Goal: Information Seeking & Learning: Learn about a topic

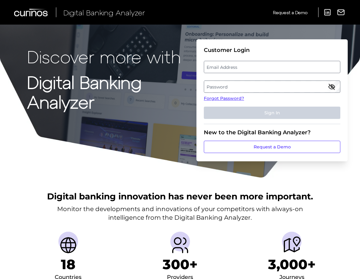
click at [246, 67] on label "Email Address" at bounding box center [272, 67] width 136 height 11
click at [246, 67] on input "email" at bounding box center [272, 67] width 137 height 12
type input "[PERSON_NAME][EMAIL_ADDRESS][PERSON_NAME][DOMAIN_NAME]"
click at [231, 88] on label "Password" at bounding box center [272, 86] width 136 height 11
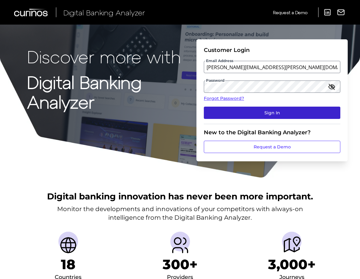
click at [272, 113] on button "Sign In" at bounding box center [272, 113] width 137 height 12
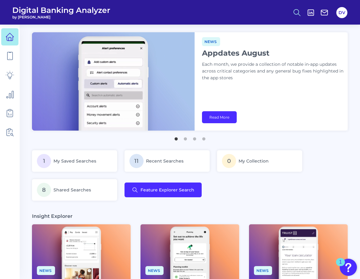
click at [297, 11] on icon at bounding box center [297, 12] width 9 height 9
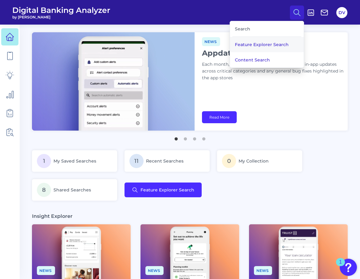
click at [267, 44] on button "Feature Explorer Search" at bounding box center [267, 44] width 74 height 15
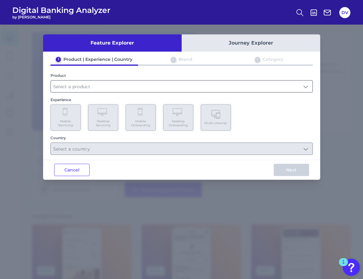
click at [73, 84] on input "text" at bounding box center [182, 87] width 262 height 12
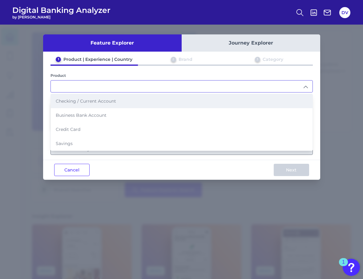
click at [76, 102] on span "Checking / Current Account" at bounding box center [86, 101] width 60 height 6
type input "Checking / Current Account"
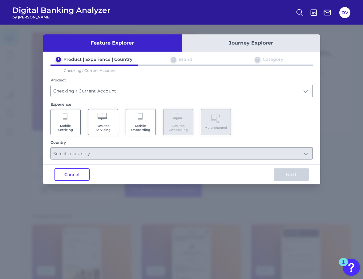
click at [68, 122] on Servicing "Mobile Servicing" at bounding box center [65, 122] width 30 height 26
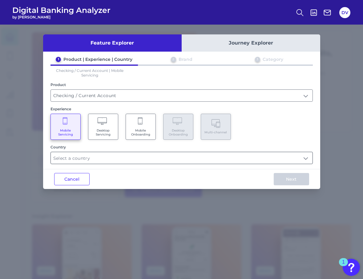
click at [90, 158] on input "text" at bounding box center [182, 158] width 262 height 12
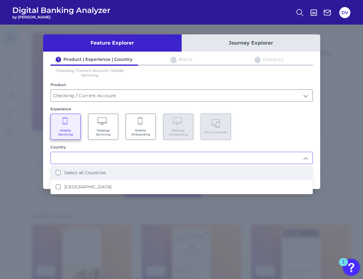
click at [58, 172] on Countries "Select all Countries" at bounding box center [58, 173] width 5 height 5
type input "Select all Countries"
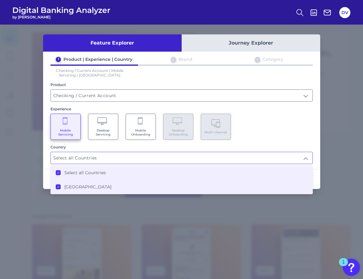
click at [259, 153] on input "Select all Countries" at bounding box center [182, 158] width 262 height 12
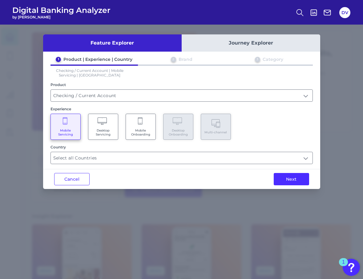
click at [165, 165] on div "Feature Explorer Journey Explorer 1 Product | Experience | Country 2 Brand 3 Ca…" at bounding box center [181, 111] width 277 height 155
click at [161, 157] on input "Select all Countries" at bounding box center [182, 158] width 262 height 12
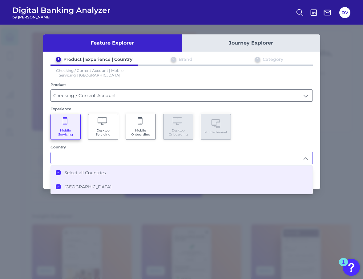
click at [174, 154] on input "text" at bounding box center [182, 158] width 262 height 12
type input "Select all Countries"
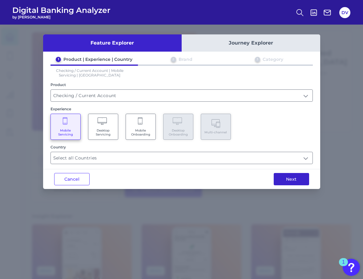
click at [293, 183] on button "Next" at bounding box center [291, 179] width 35 height 12
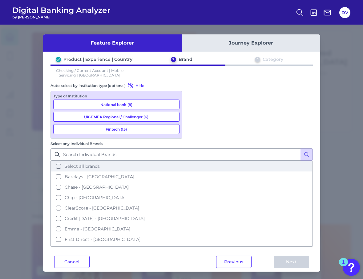
click at [192, 161] on button "Select all brands" at bounding box center [181, 166] width 261 height 10
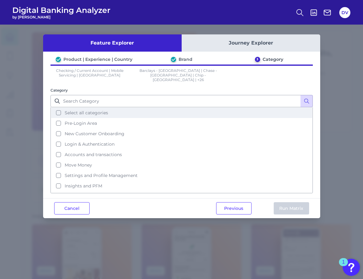
click at [58, 108] on button "Select all categories" at bounding box center [181, 113] width 261 height 10
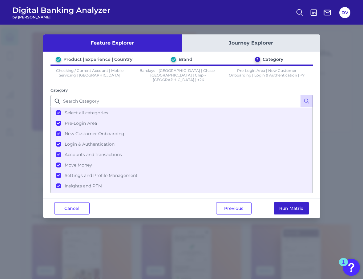
click at [299, 204] on button "Run Matrix" at bounding box center [291, 209] width 35 height 12
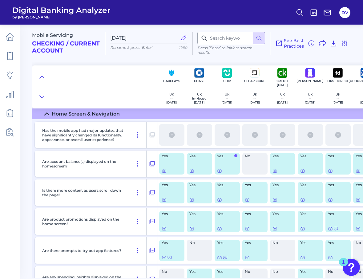
scroll to position [1148, 0]
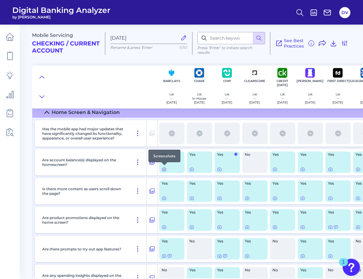
click at [163, 169] on icon at bounding box center [164, 169] width 5 height 5
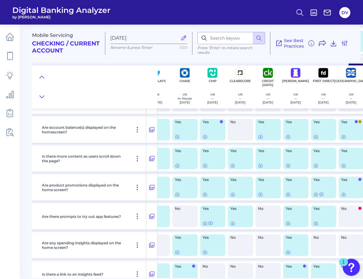
scroll to position [1183, 0]
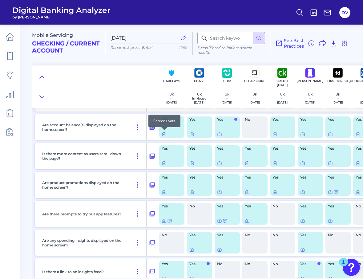
click at [164, 135] on icon at bounding box center [164, 134] width 5 height 5
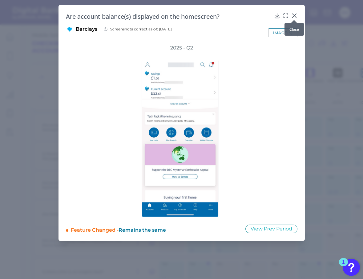
click at [297, 15] on icon at bounding box center [294, 16] width 6 height 6
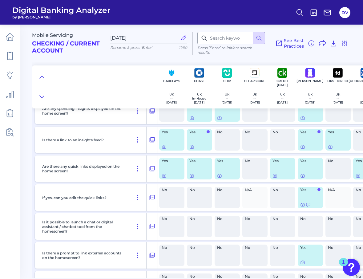
scroll to position [1316, 0]
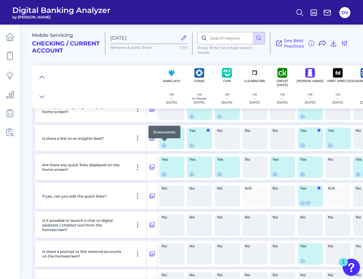
click at [163, 145] on div at bounding box center [164, 142] width 6 height 6
click at [164, 146] on icon at bounding box center [164, 145] width 5 height 5
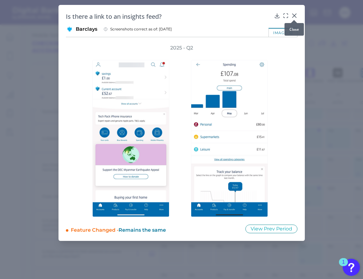
click at [294, 16] on icon at bounding box center [294, 16] width 6 height 6
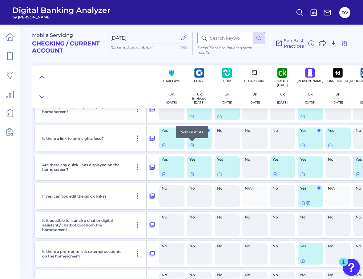
click at [191, 146] on icon at bounding box center [191, 145] width 5 height 5
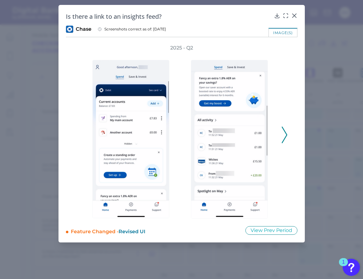
click at [282, 136] on icon at bounding box center [285, 135] width 6 height 17
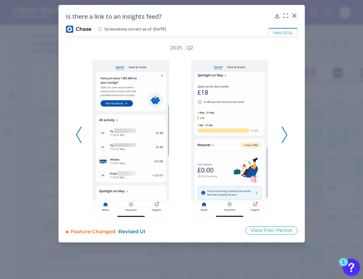
click at [284, 134] on icon at bounding box center [285, 135] width 6 height 17
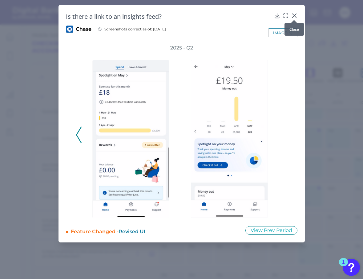
click at [294, 14] on icon at bounding box center [294, 16] width 6 height 6
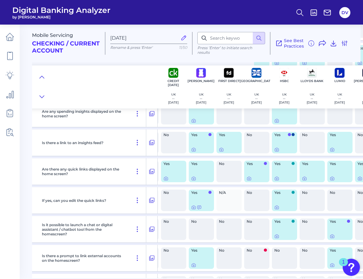
scroll to position [1312, 110]
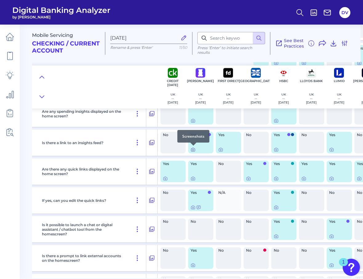
click at [192, 150] on icon at bounding box center [192, 150] width 1 height 1
click at [192, 150] on icon at bounding box center [193, 149] width 5 height 5
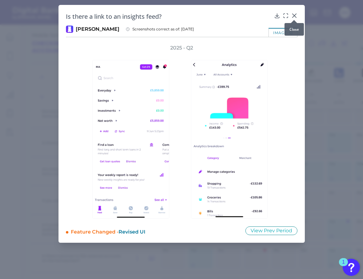
click at [295, 15] on icon at bounding box center [294, 16] width 4 height 4
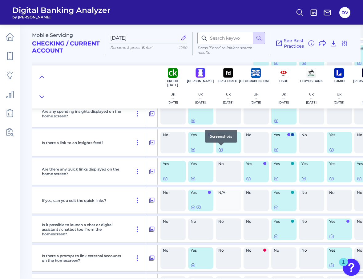
click at [221, 150] on icon at bounding box center [220, 150] width 1 height 1
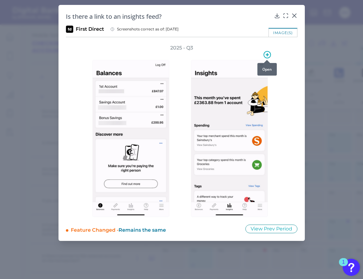
click at [295, 13] on icon at bounding box center [294, 16] width 6 height 6
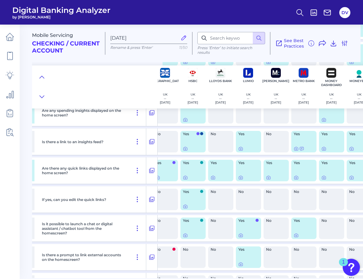
scroll to position [1313, 201]
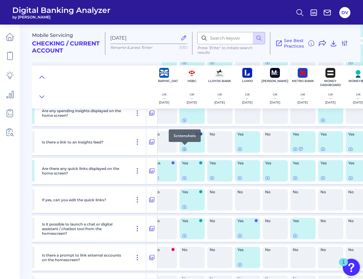
click at [184, 149] on icon at bounding box center [184, 149] width 1 height 1
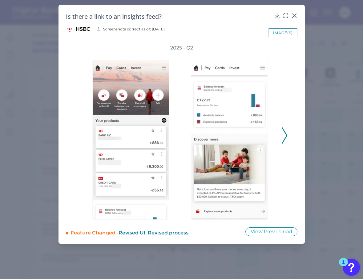
click at [286, 136] on polyline at bounding box center [284, 136] width 5 height 16
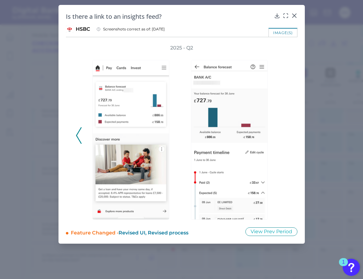
click at [78, 135] on icon at bounding box center [79, 135] width 6 height 17
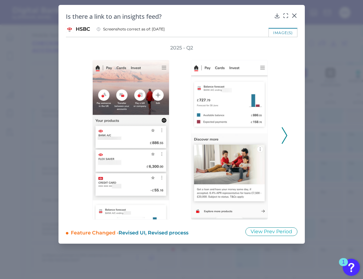
click at [285, 133] on icon at bounding box center [285, 135] width 6 height 17
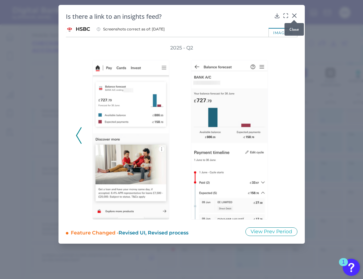
click at [294, 14] on icon at bounding box center [294, 16] width 6 height 6
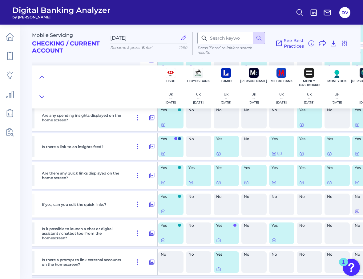
scroll to position [1308, 224]
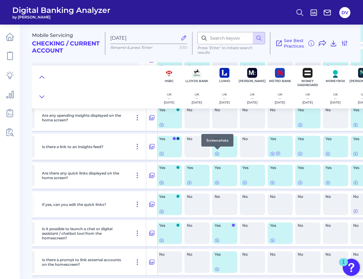
click at [217, 153] on div at bounding box center [217, 150] width 6 height 6
click at [216, 154] on icon at bounding box center [217, 153] width 5 height 5
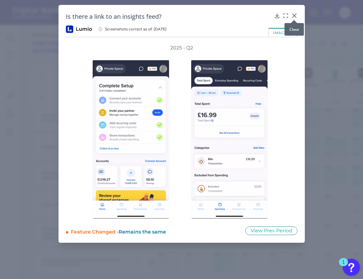
click at [295, 15] on icon at bounding box center [294, 16] width 4 height 4
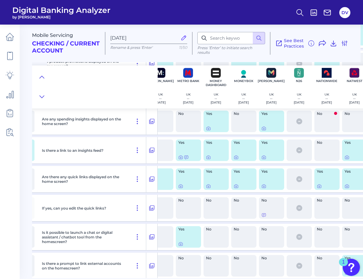
scroll to position [1304, 317]
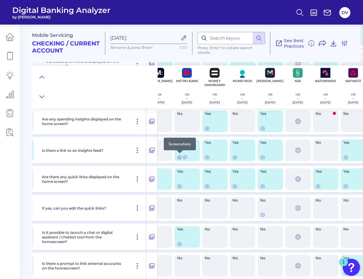
click at [179, 157] on icon at bounding box center [179, 157] width 5 height 5
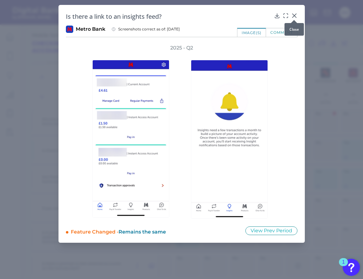
click at [296, 15] on icon at bounding box center [294, 16] width 6 height 6
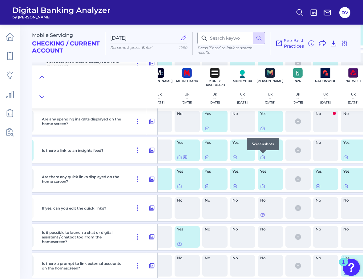
click at [263, 158] on icon at bounding box center [262, 157] width 1 height 1
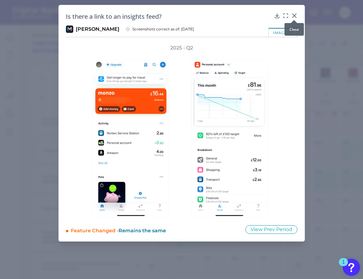
click at [293, 15] on icon at bounding box center [294, 16] width 4 height 4
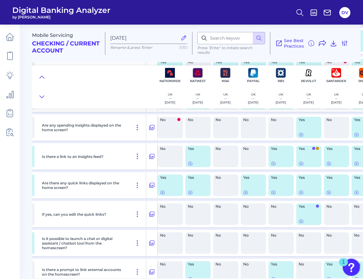
scroll to position [1298, 473]
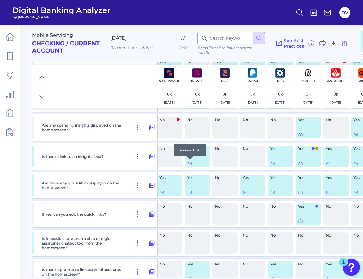
click at [190, 164] on icon at bounding box center [189, 163] width 5 height 5
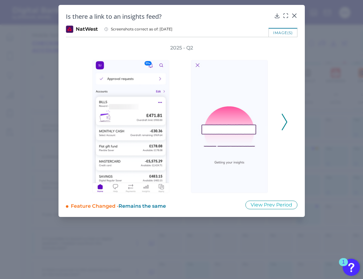
click at [285, 123] on icon at bounding box center [285, 122] width 6 height 17
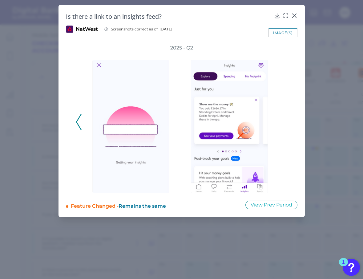
click at [77, 125] on icon at bounding box center [79, 122] width 6 height 17
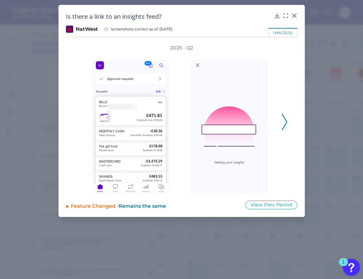
click at [284, 122] on icon at bounding box center [285, 122] width 6 height 17
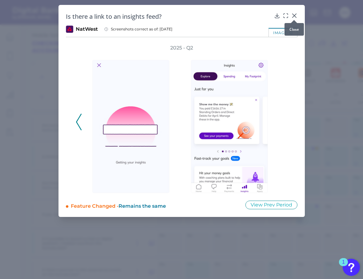
click at [292, 16] on icon at bounding box center [294, 16] width 6 height 6
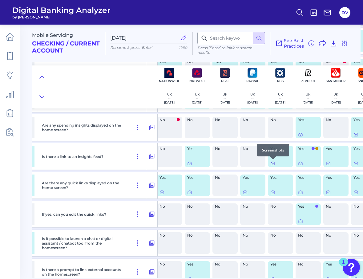
click at [273, 164] on icon at bounding box center [272, 163] width 5 height 5
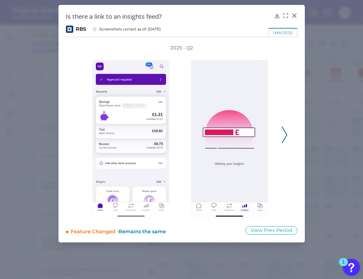
click at [284, 134] on icon at bounding box center [285, 135] width 6 height 17
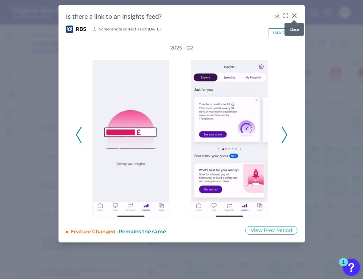
click at [295, 16] on icon at bounding box center [294, 16] width 4 height 4
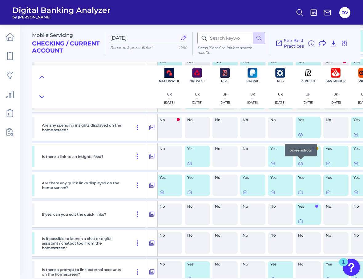
click at [299, 164] on icon at bounding box center [300, 163] width 5 height 5
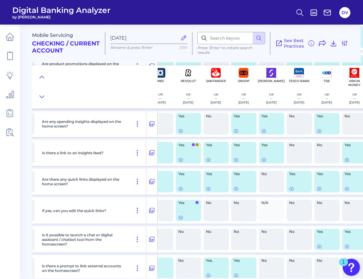
scroll to position [1302, 594]
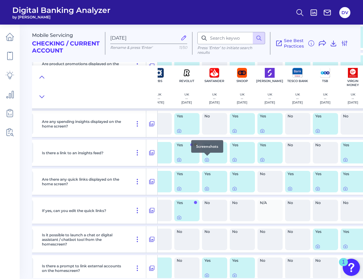
click at [204, 160] on div "Yes" at bounding box center [214, 153] width 25 height 22
click at [206, 160] on icon at bounding box center [206, 160] width 1 height 1
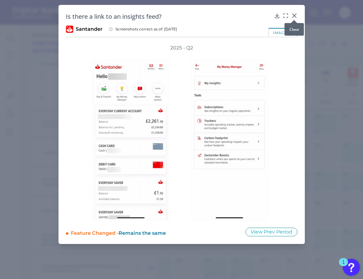
click at [294, 16] on icon at bounding box center [294, 16] width 4 height 4
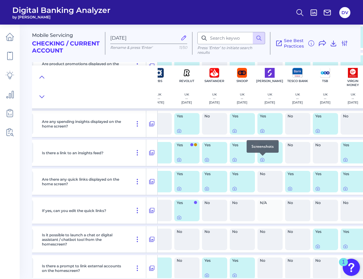
click at [262, 159] on div at bounding box center [262, 156] width 6 height 6
click at [262, 160] on icon at bounding box center [262, 160] width 5 height 5
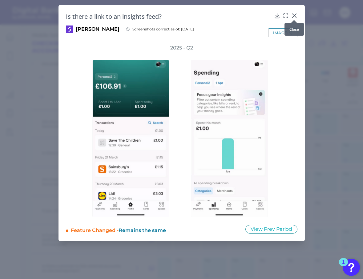
click at [295, 17] on icon at bounding box center [294, 16] width 6 height 6
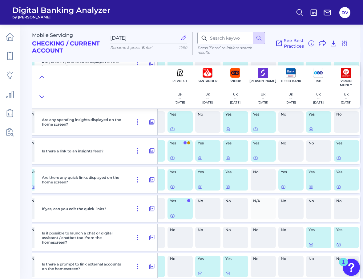
scroll to position [1304, 604]
click at [338, 158] on icon at bounding box center [338, 158] width 1 height 1
